Goal: Information Seeking & Learning: Learn about a topic

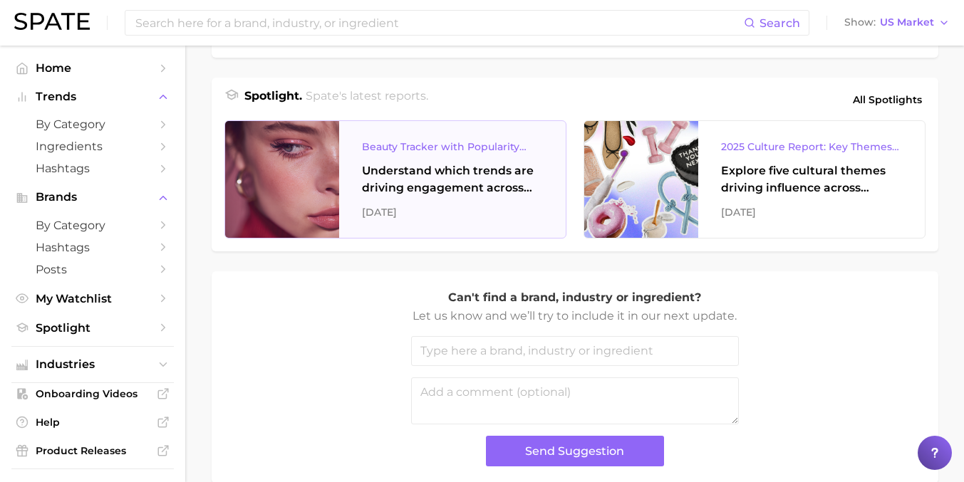
scroll to position [531, 0]
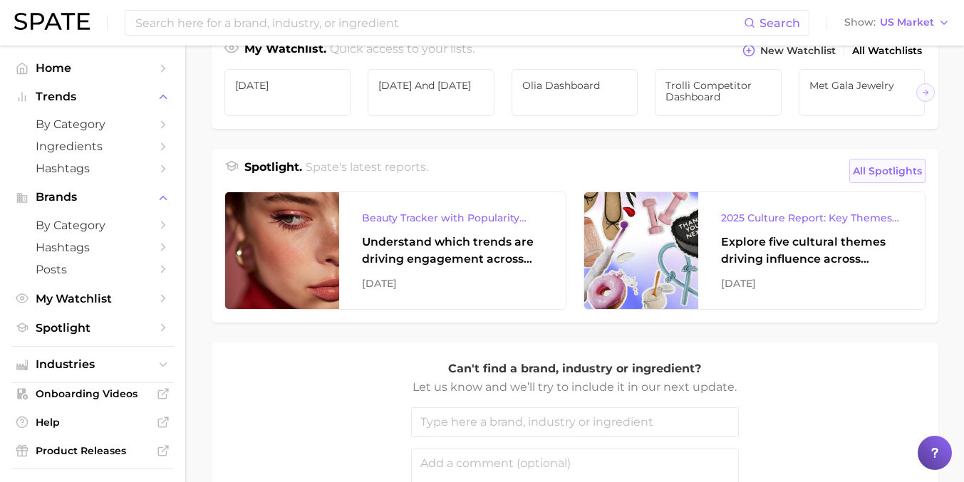
click at [873, 164] on span "All Spotlights" at bounding box center [887, 170] width 69 height 17
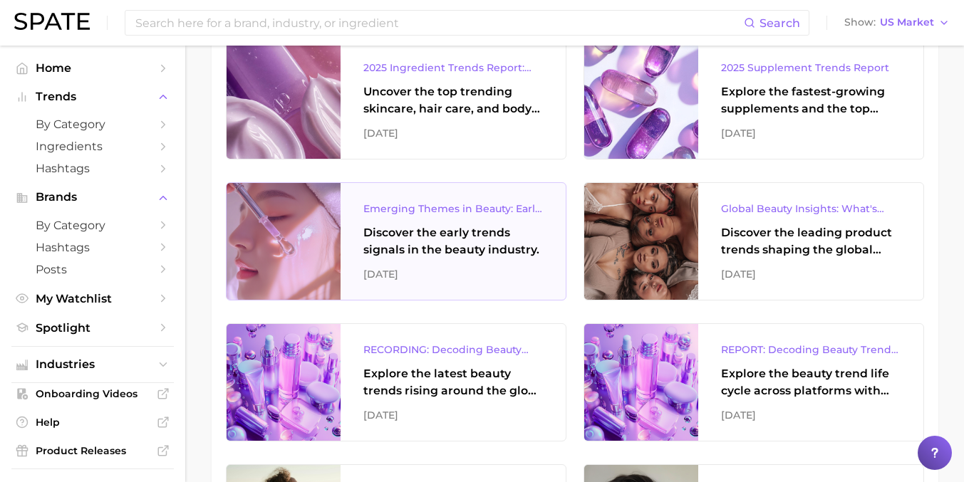
scroll to position [1113, 0]
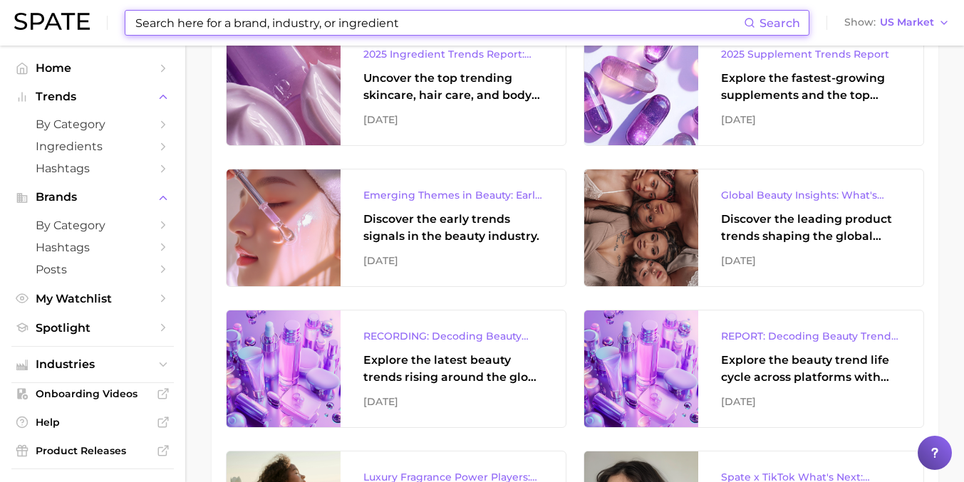
click at [361, 13] on input at bounding box center [439, 23] width 610 height 24
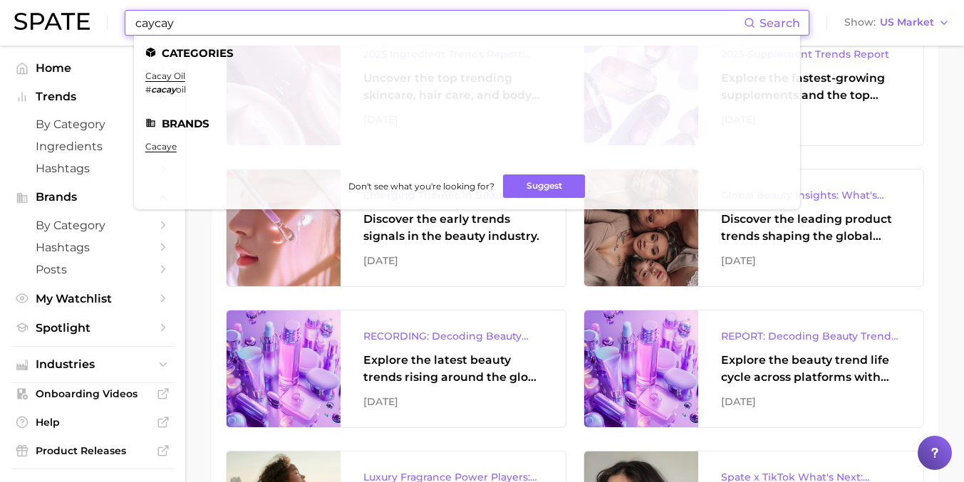
type input "caycay"
click at [182, 81] on li "cacay oil # cacay oil" at bounding box center [165, 83] width 41 height 24
click at [173, 76] on link "cacay oil" at bounding box center [165, 76] width 40 height 11
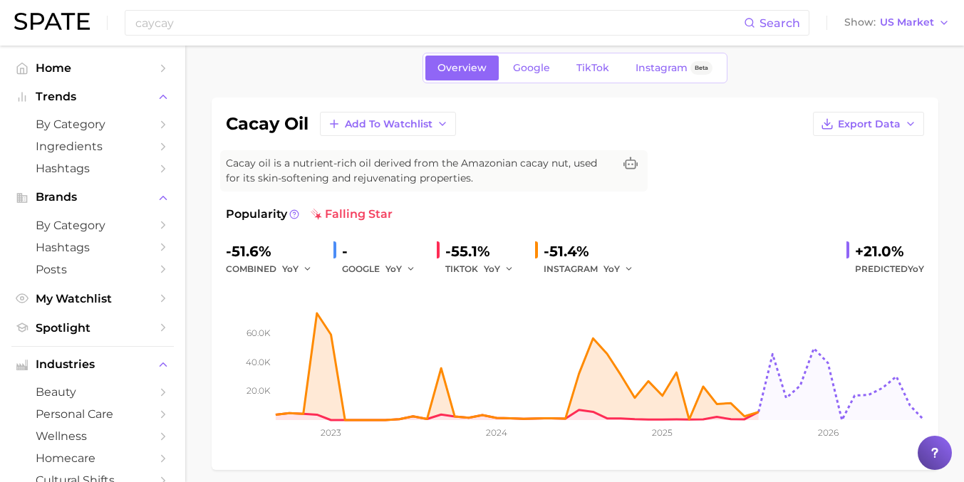
scroll to position [55, 0]
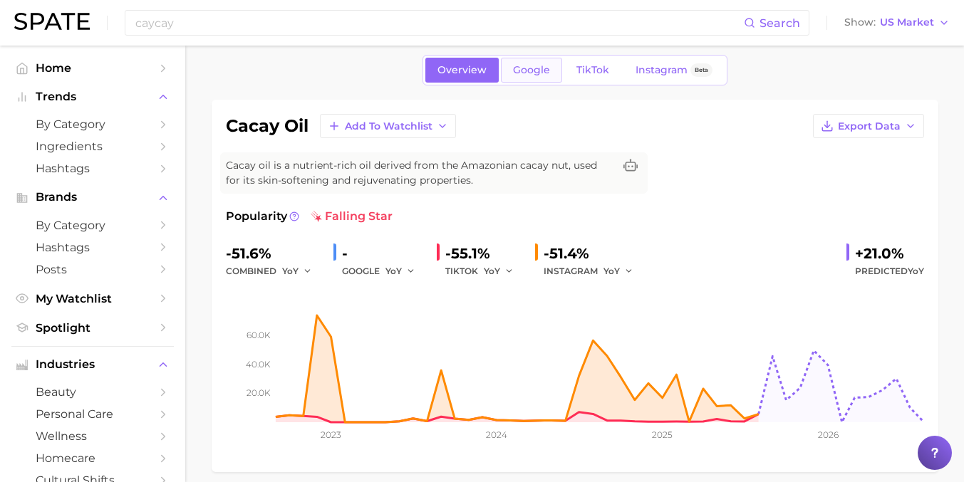
click at [522, 76] on span "Google" at bounding box center [531, 70] width 37 height 12
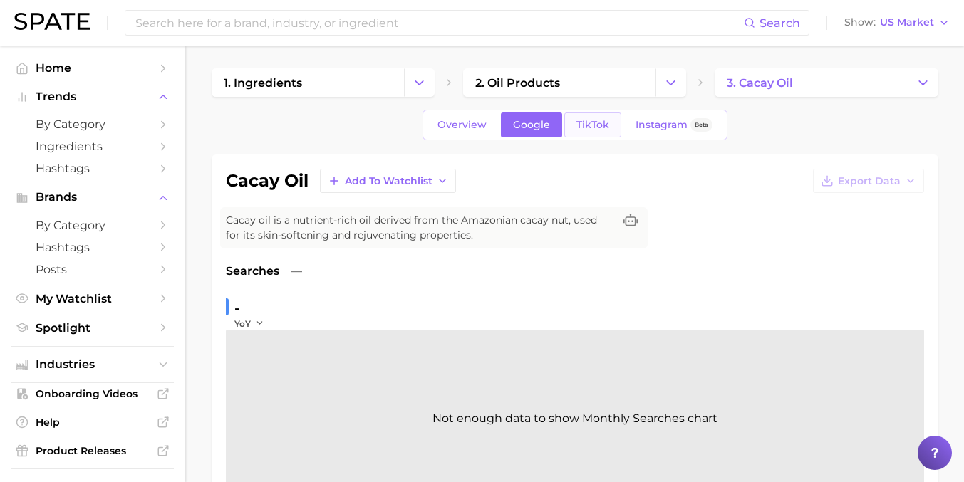
click at [583, 113] on link "TikTok" at bounding box center [592, 125] width 57 height 25
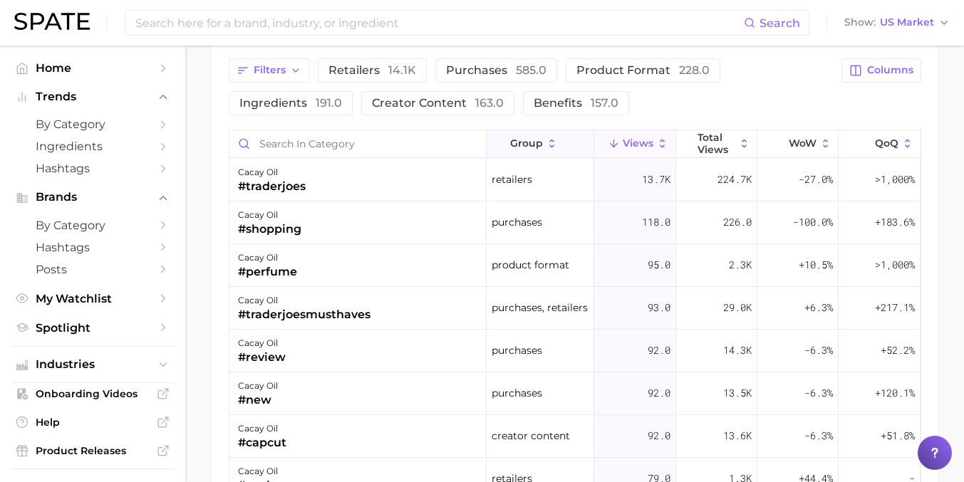
scroll to position [1154, 0]
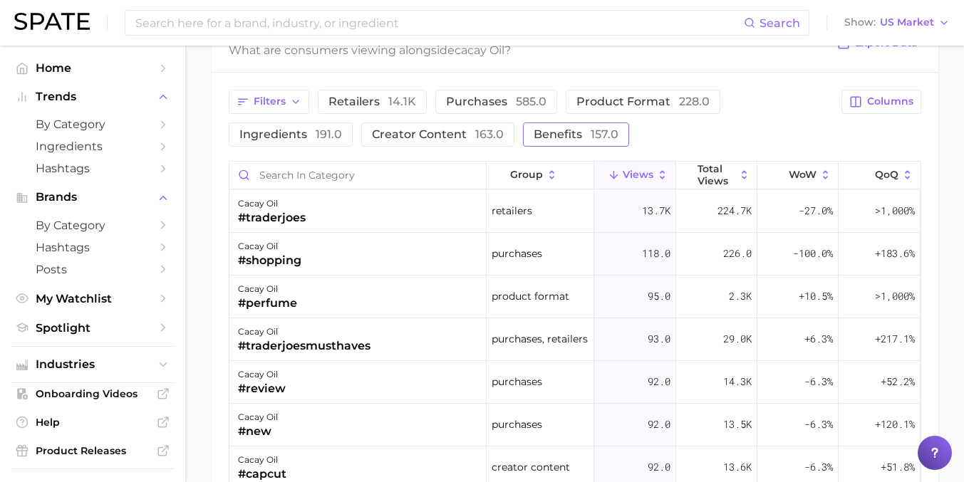
click at [545, 131] on span "benefits 157.0" at bounding box center [576, 134] width 85 height 11
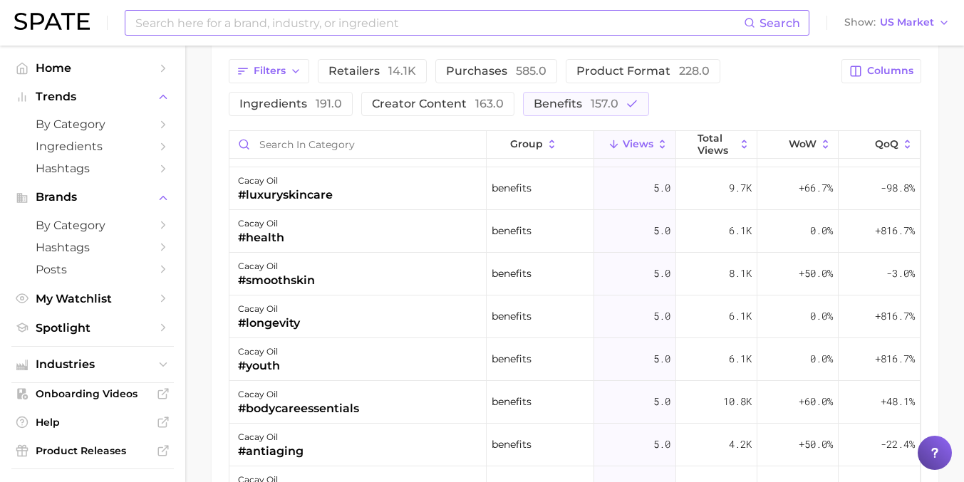
scroll to position [1173, 0]
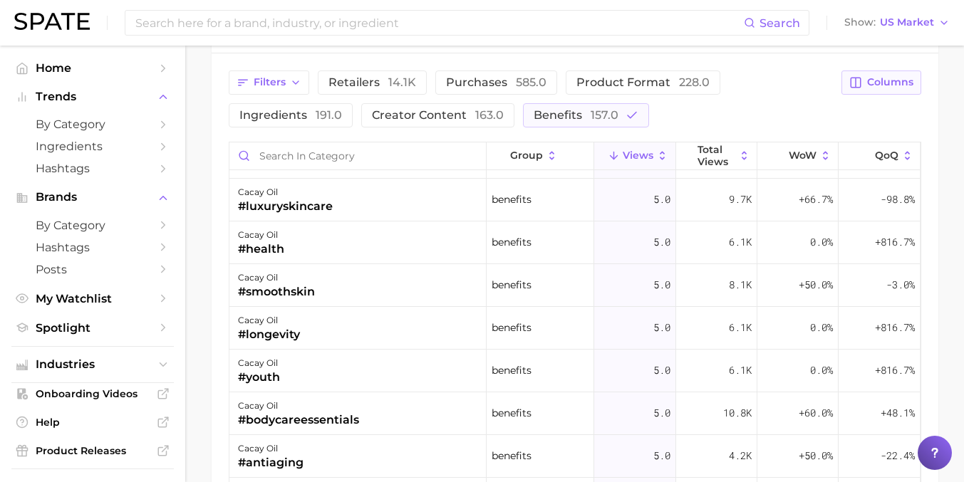
click at [872, 71] on button "Columns" at bounding box center [880, 83] width 79 height 24
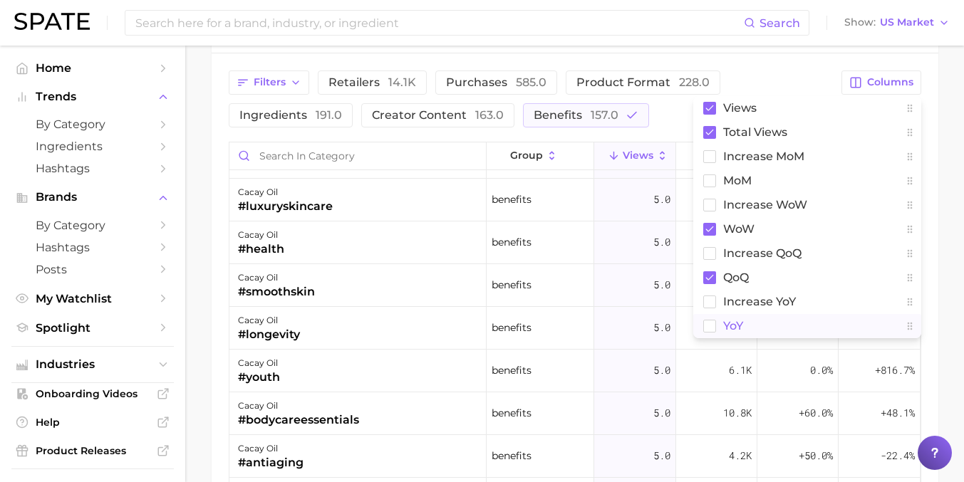
click at [734, 314] on button "YoY" at bounding box center [807, 326] width 228 height 24
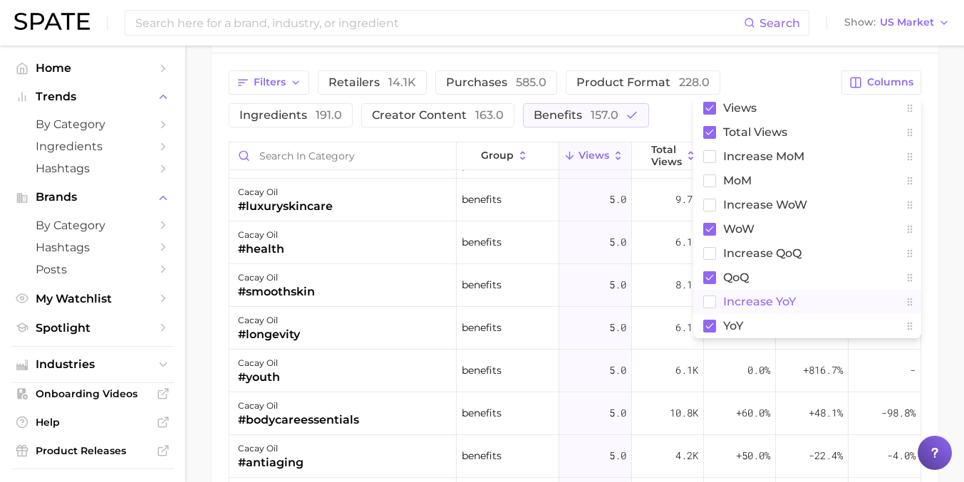
click at [737, 303] on span "increase YoY" at bounding box center [759, 302] width 73 height 12
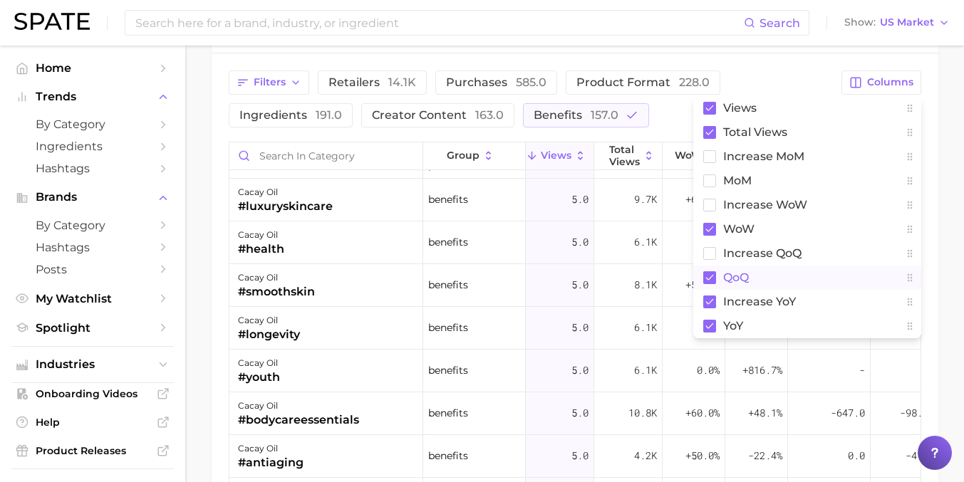
click at [732, 275] on span "QoQ" at bounding box center [736, 277] width 26 height 12
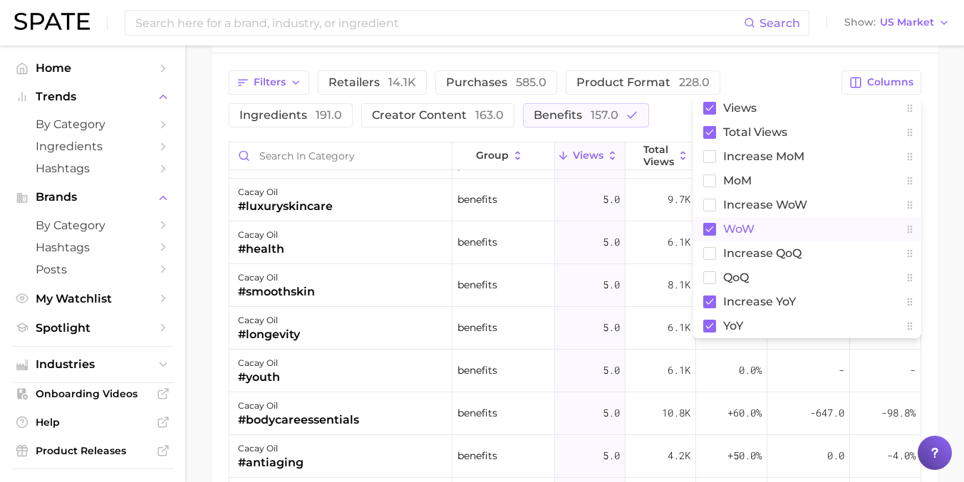
click at [727, 229] on span "WoW" at bounding box center [738, 229] width 31 height 12
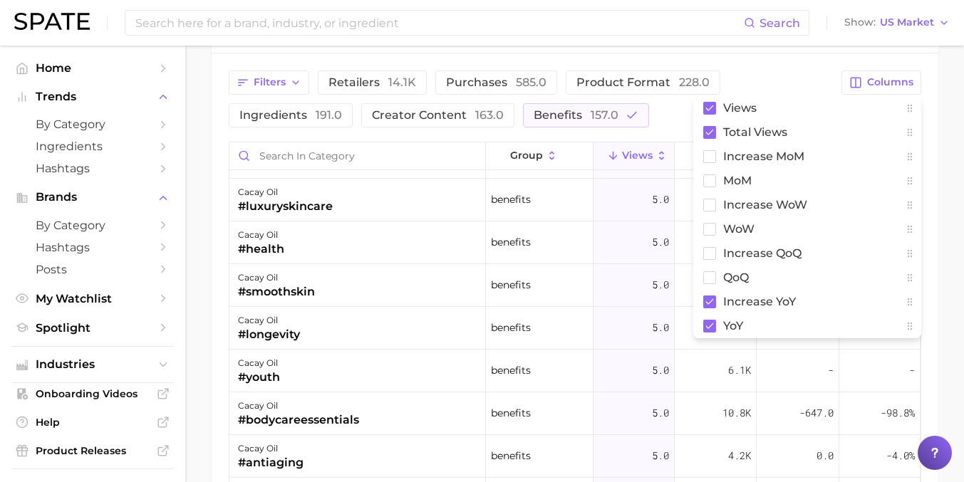
click at [790, 71] on div "Filters retailers 14.1k purchases 585.0 product format 228.0 ingredients 191.0 …" at bounding box center [531, 99] width 605 height 57
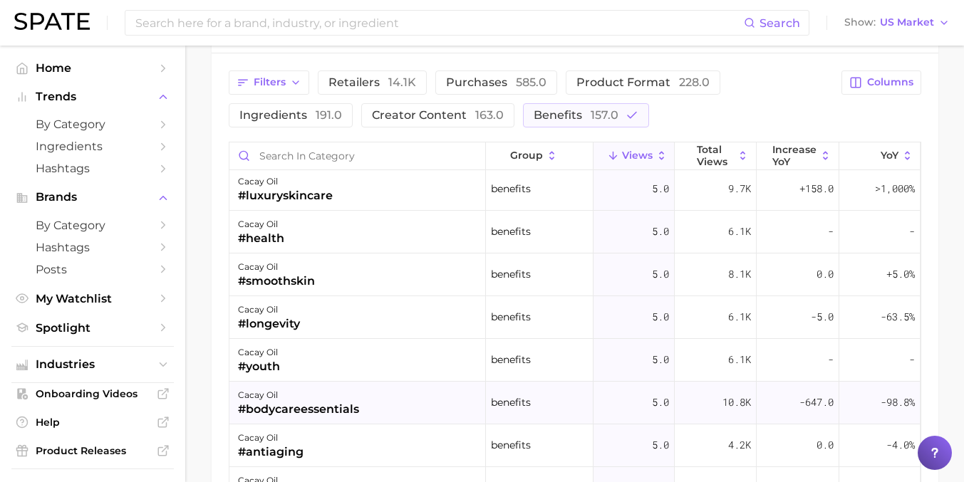
scroll to position [306, 0]
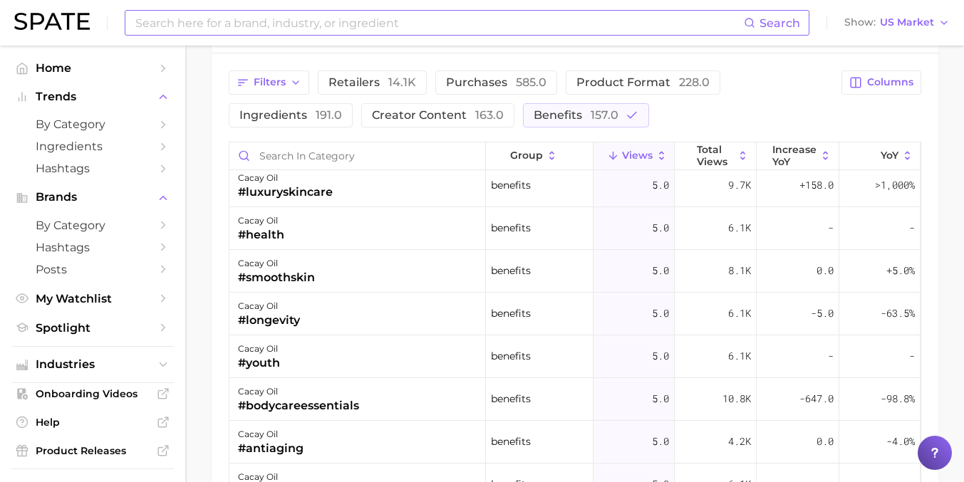
click at [427, 21] on input at bounding box center [439, 23] width 610 height 24
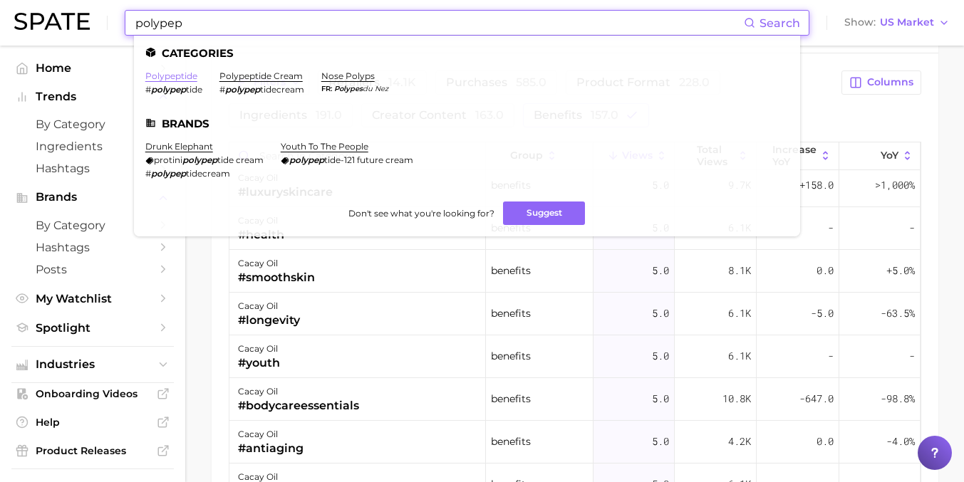
type input "polypep"
click at [183, 79] on link "polypeptide" at bounding box center [171, 76] width 52 height 11
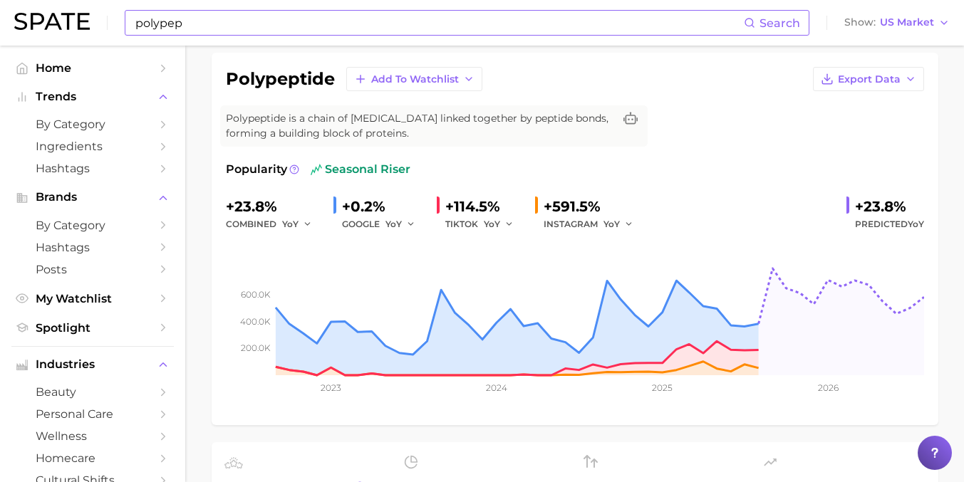
scroll to position [103, 0]
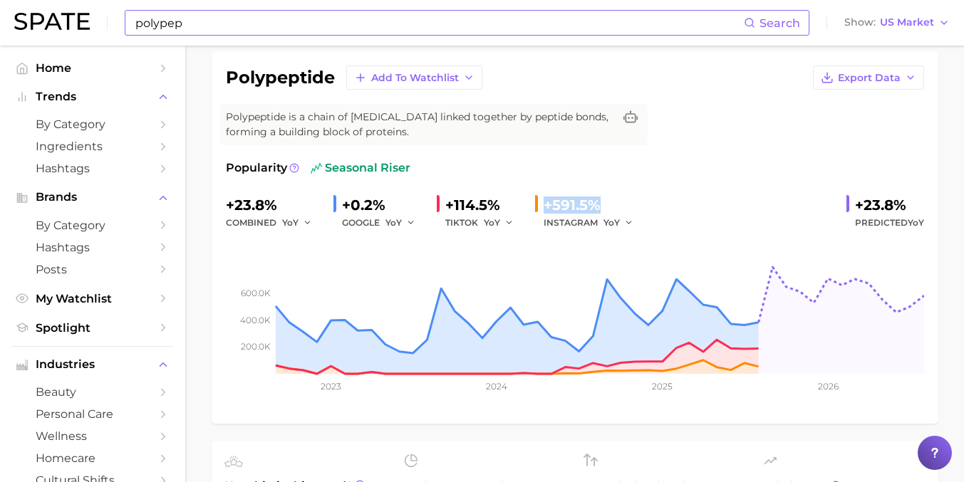
drag, startPoint x: 598, startPoint y: 204, endPoint x: 543, endPoint y: 202, distance: 54.9
click at [544, 202] on div "+591.5%" at bounding box center [594, 205] width 100 height 23
copy div "+591.5%"
